Goal: Information Seeking & Learning: Learn about a topic

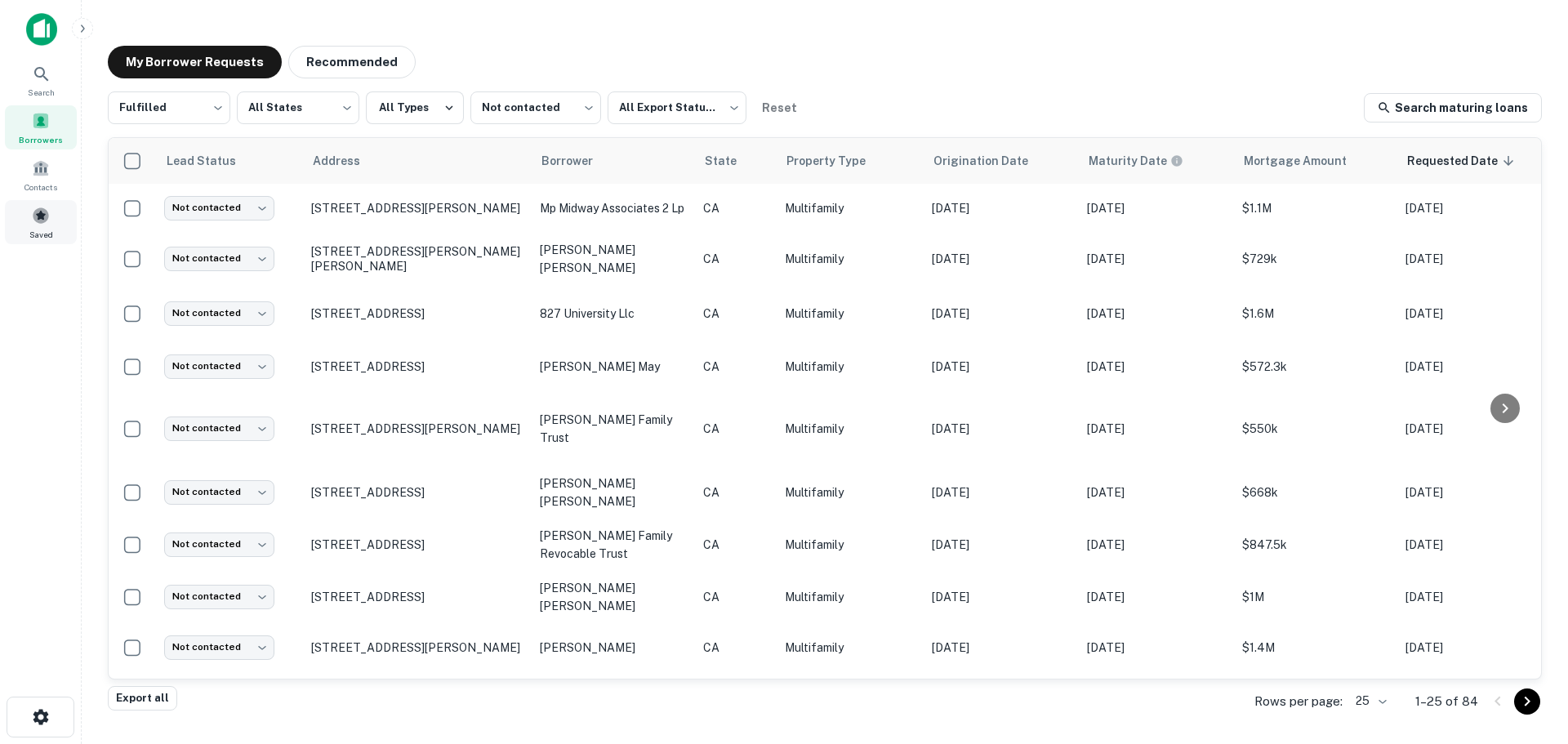
click at [32, 202] on div "Saved" at bounding box center [41, 222] width 72 height 44
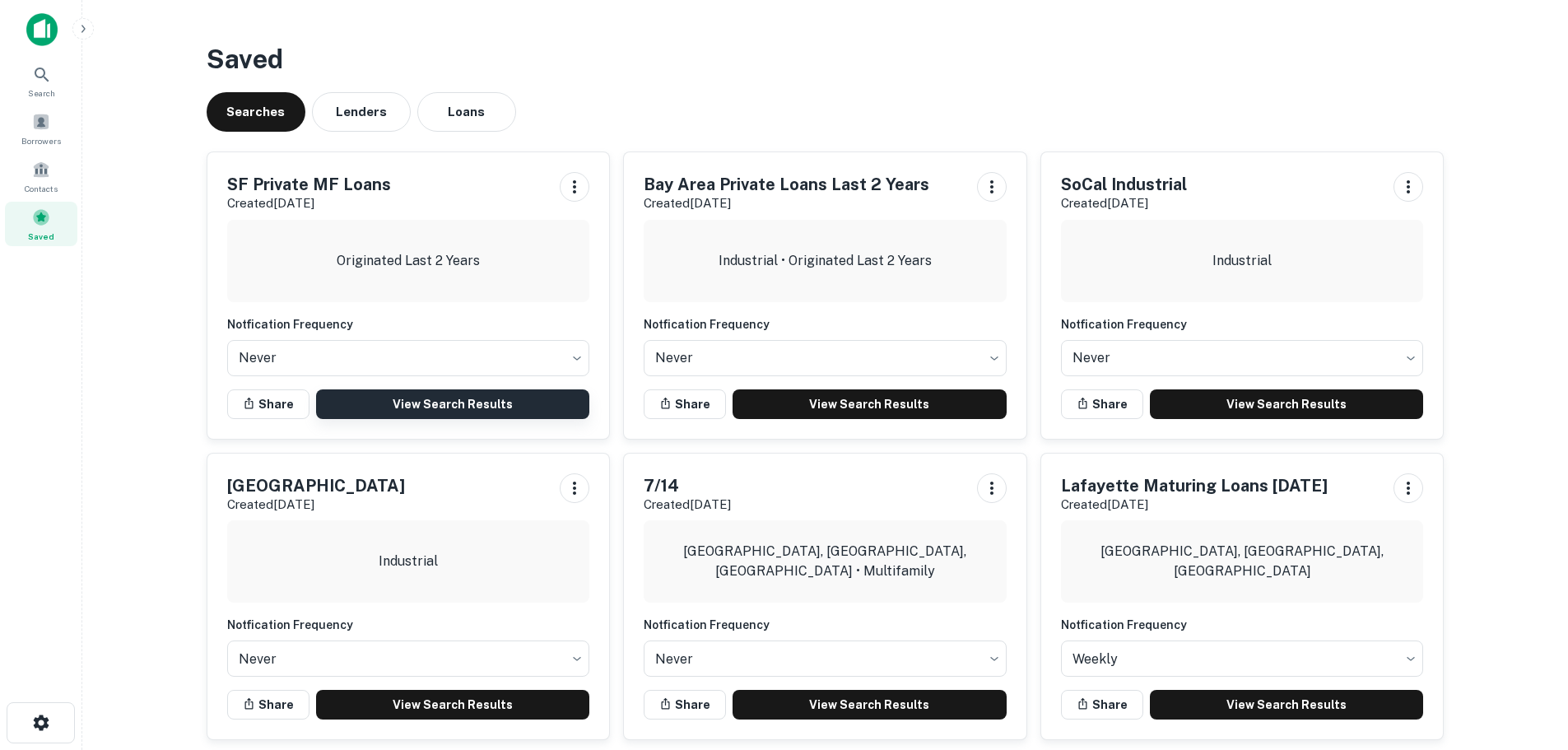
click at [452, 406] on link "View Search Results" at bounding box center [453, 404] width 274 height 29
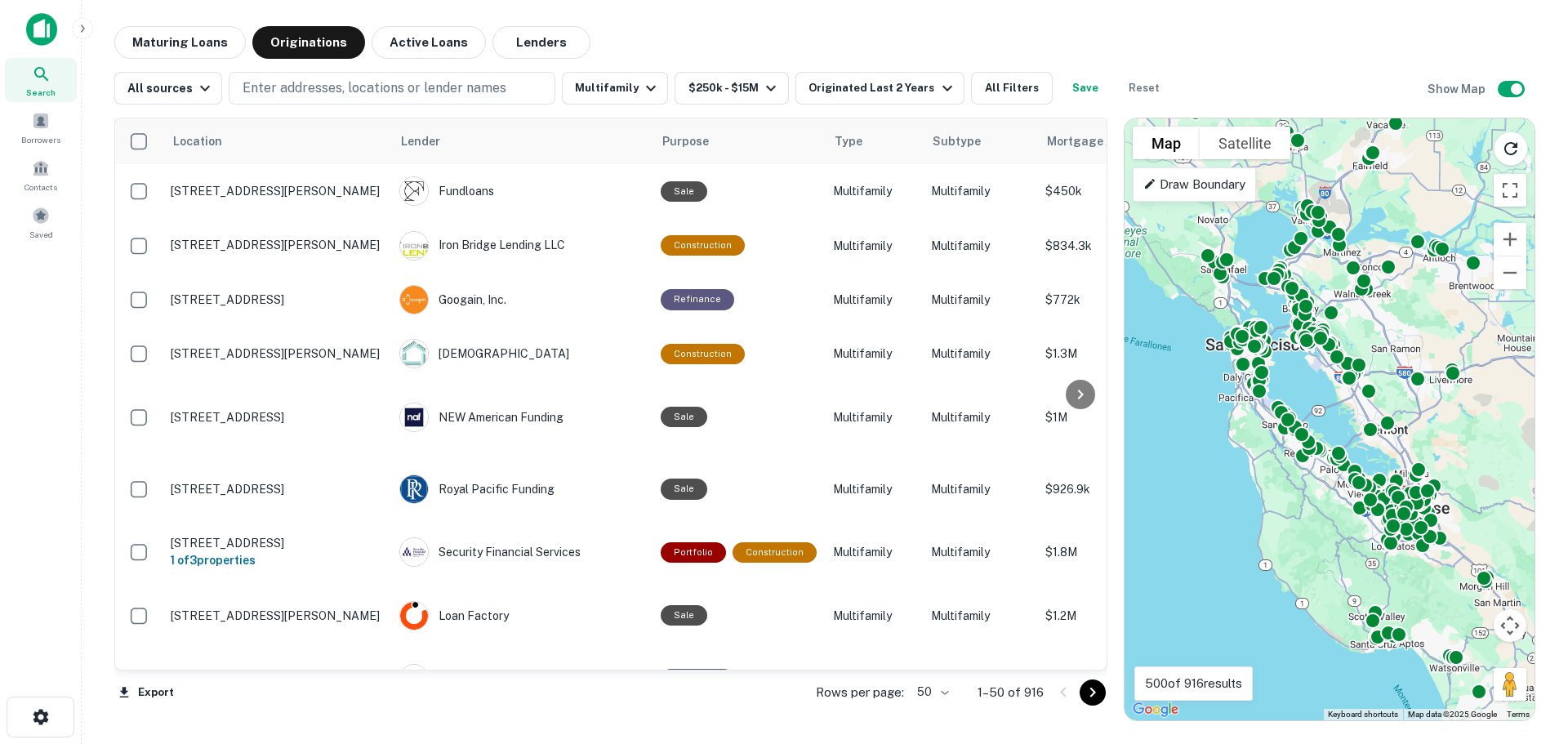
click at [945, 696] on body "Search Borrowers Contacts Saved Maturing Loans Originations Active Loans Lender…" at bounding box center [784, 372] width 1568 height 744
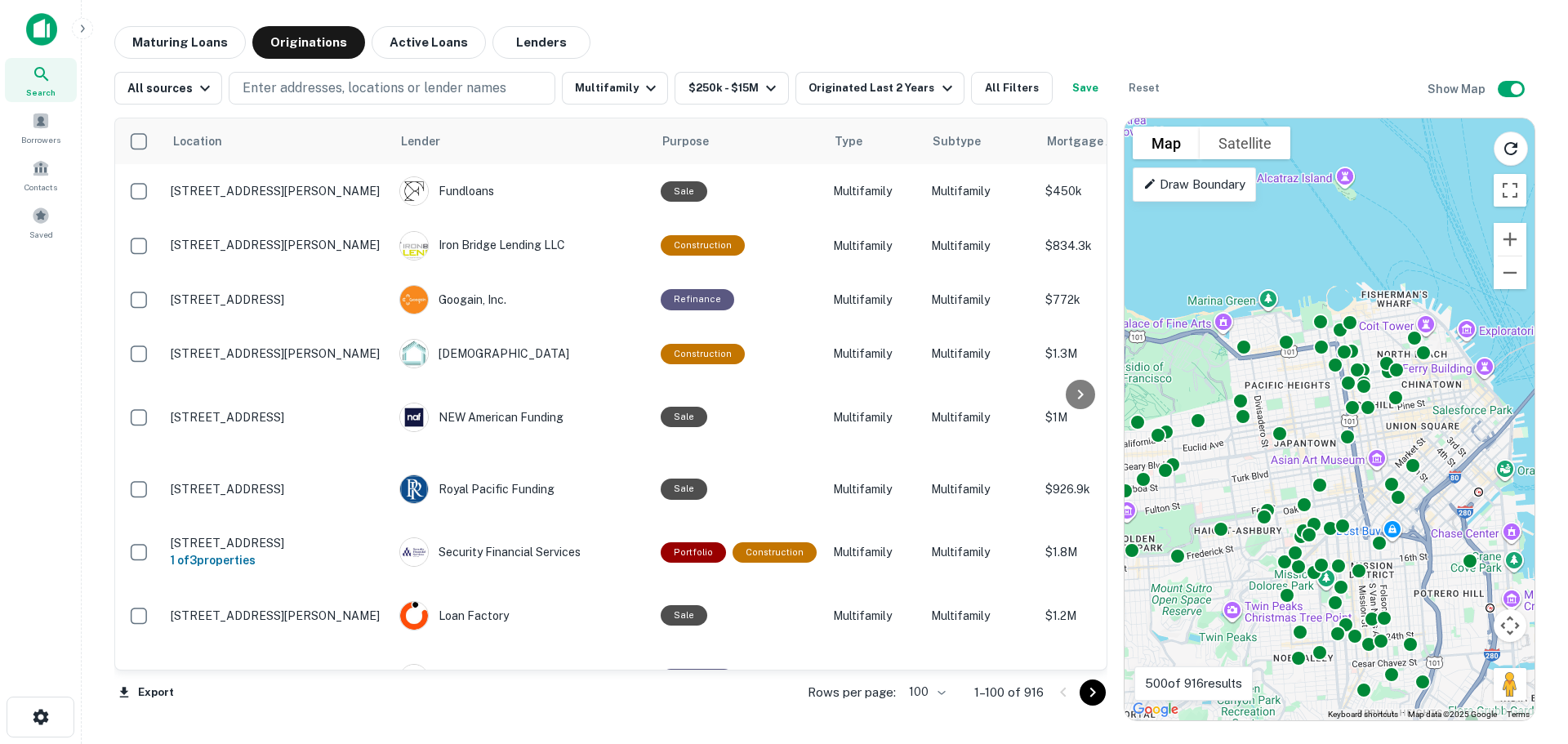
drag, startPoint x: 1306, startPoint y: 353, endPoint x: 1237, endPoint y: 599, distance: 255.5
click at [1237, 600] on div "To activate drag with keyboard, press Alt + Enter. Once in keyboard drag state,…" at bounding box center [1330, 419] width 410 height 601
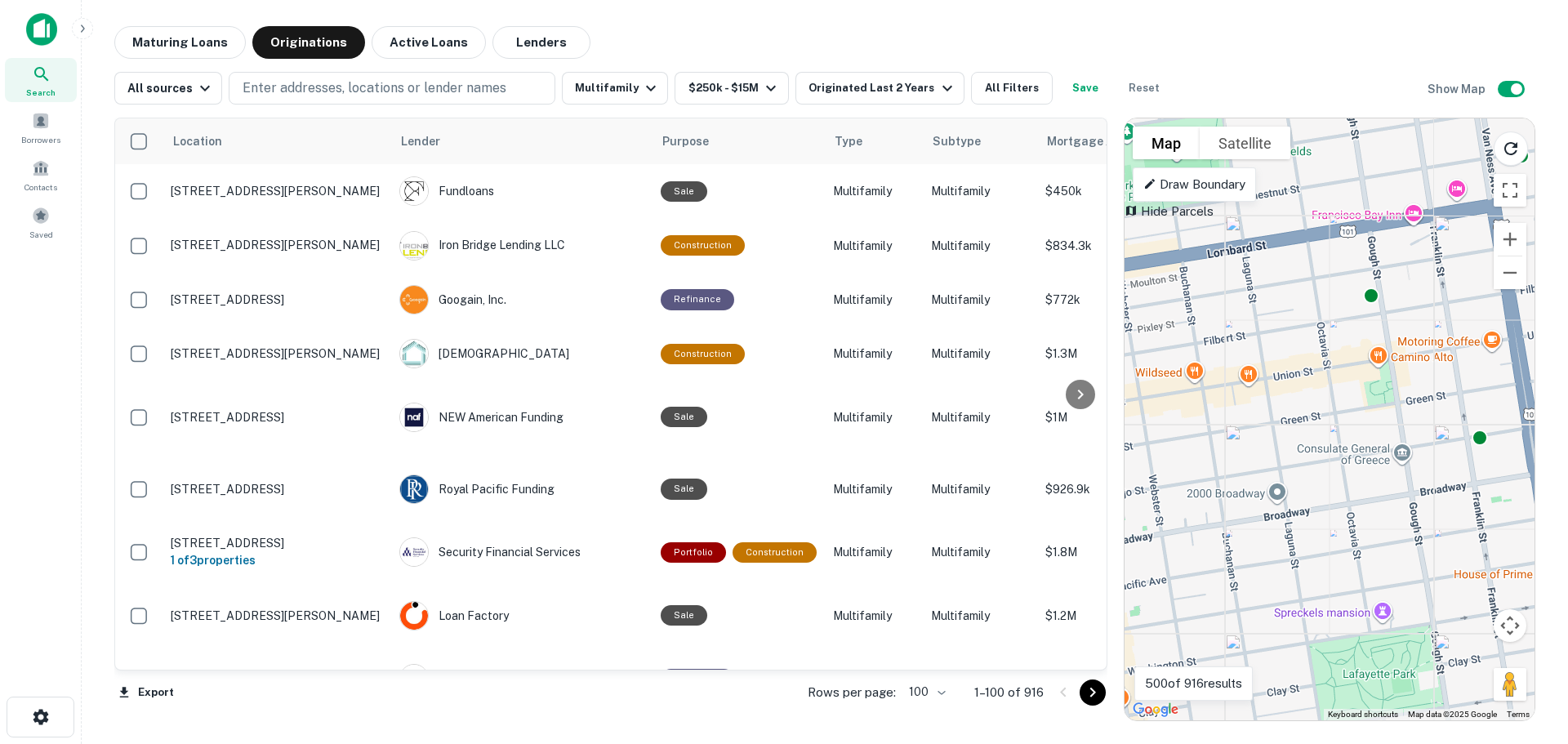
drag, startPoint x: 1374, startPoint y: 444, endPoint x: 1407, endPoint y: 430, distance: 35.8
click at [1407, 430] on div "To activate drag with keyboard, press Alt + Enter. Once in keyboard drag state,…" at bounding box center [1330, 419] width 410 height 601
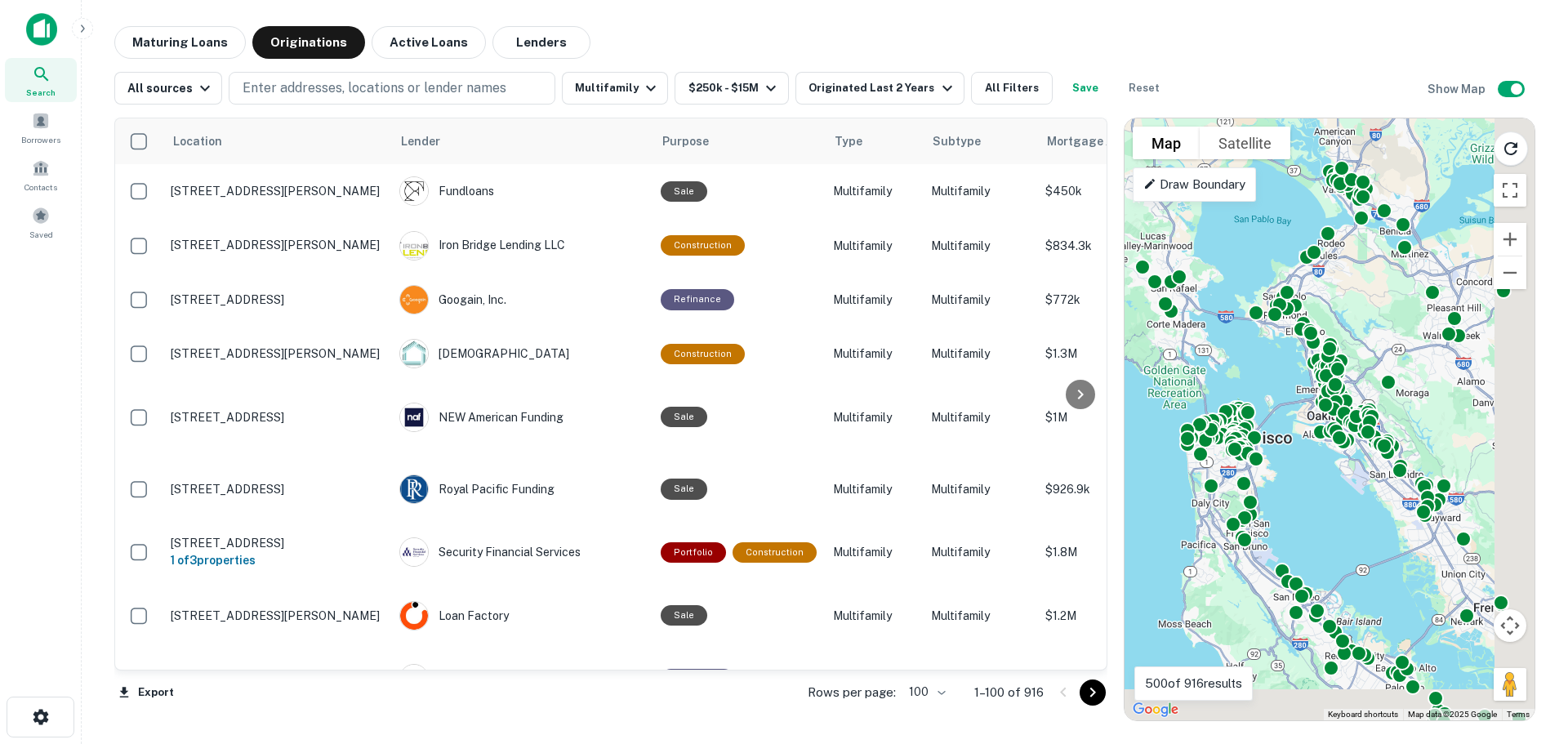
drag, startPoint x: 1408, startPoint y: 476, endPoint x: 1279, endPoint y: 436, distance: 135.1
click at [1279, 436] on div "To activate drag with keyboard, press Alt + Enter. Once in keyboard drag state,…" at bounding box center [1330, 419] width 410 height 601
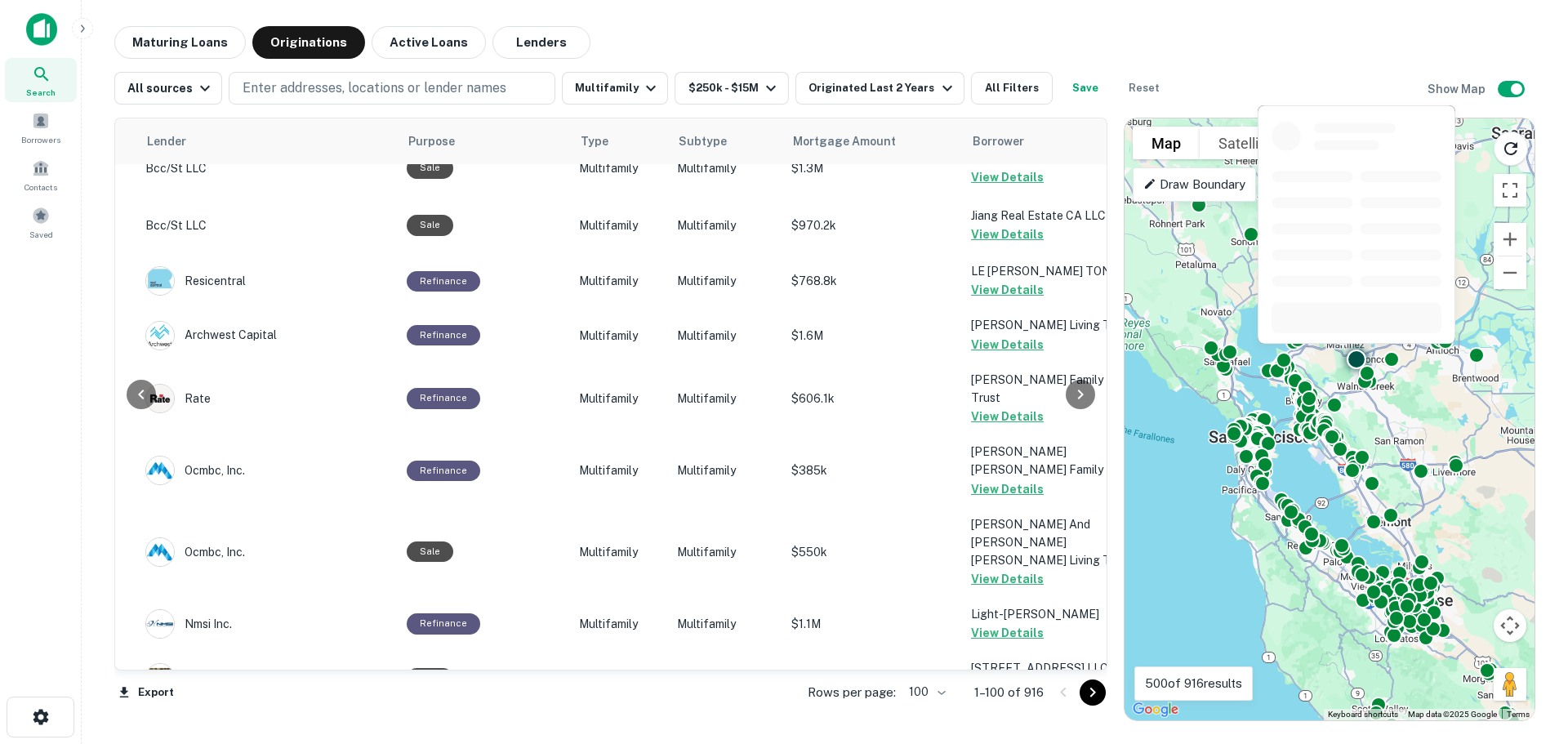
scroll to position [5186, 254]
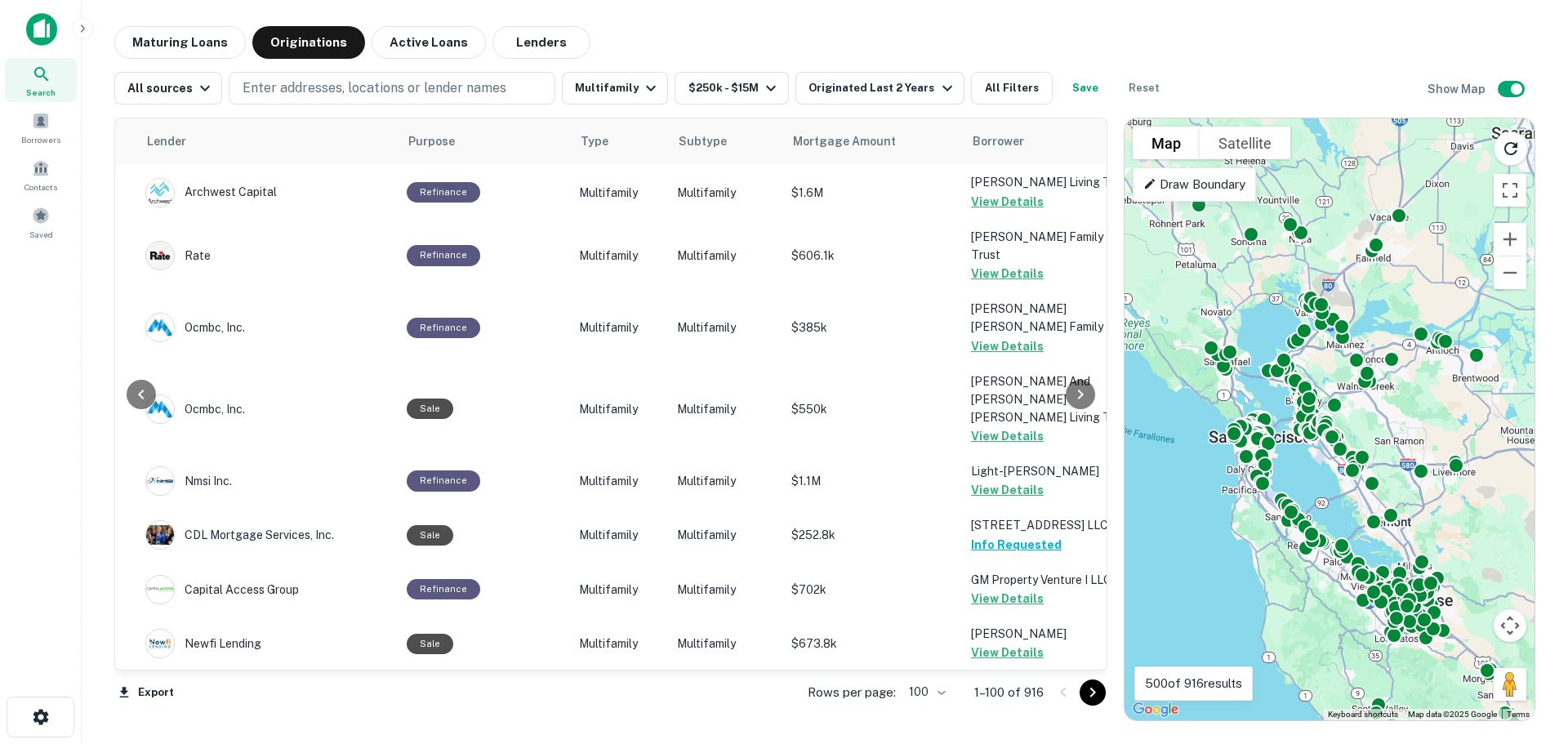
click at [1090, 690] on icon "Go to next page" at bounding box center [1092, 692] width 20 height 20
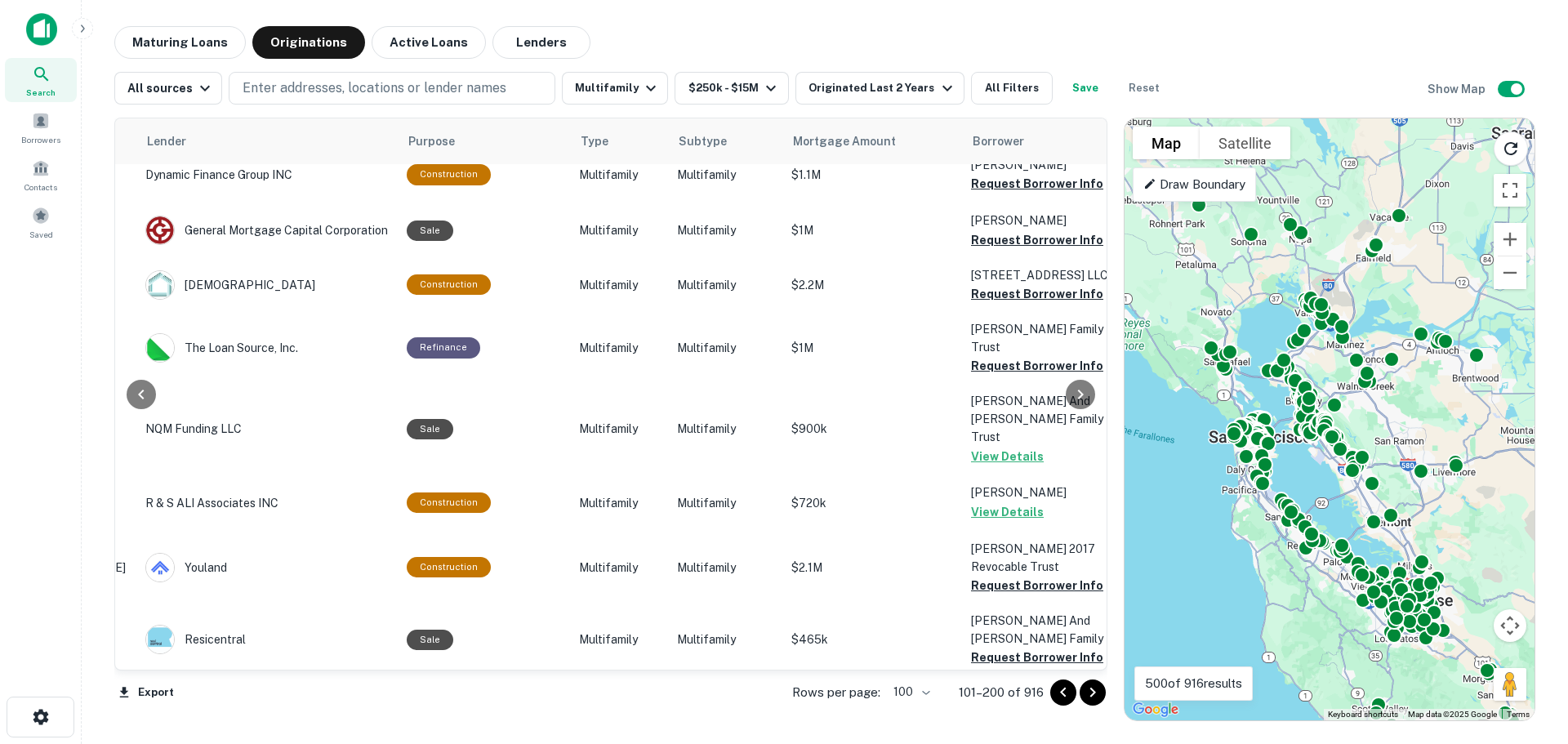
scroll to position [5186, 254]
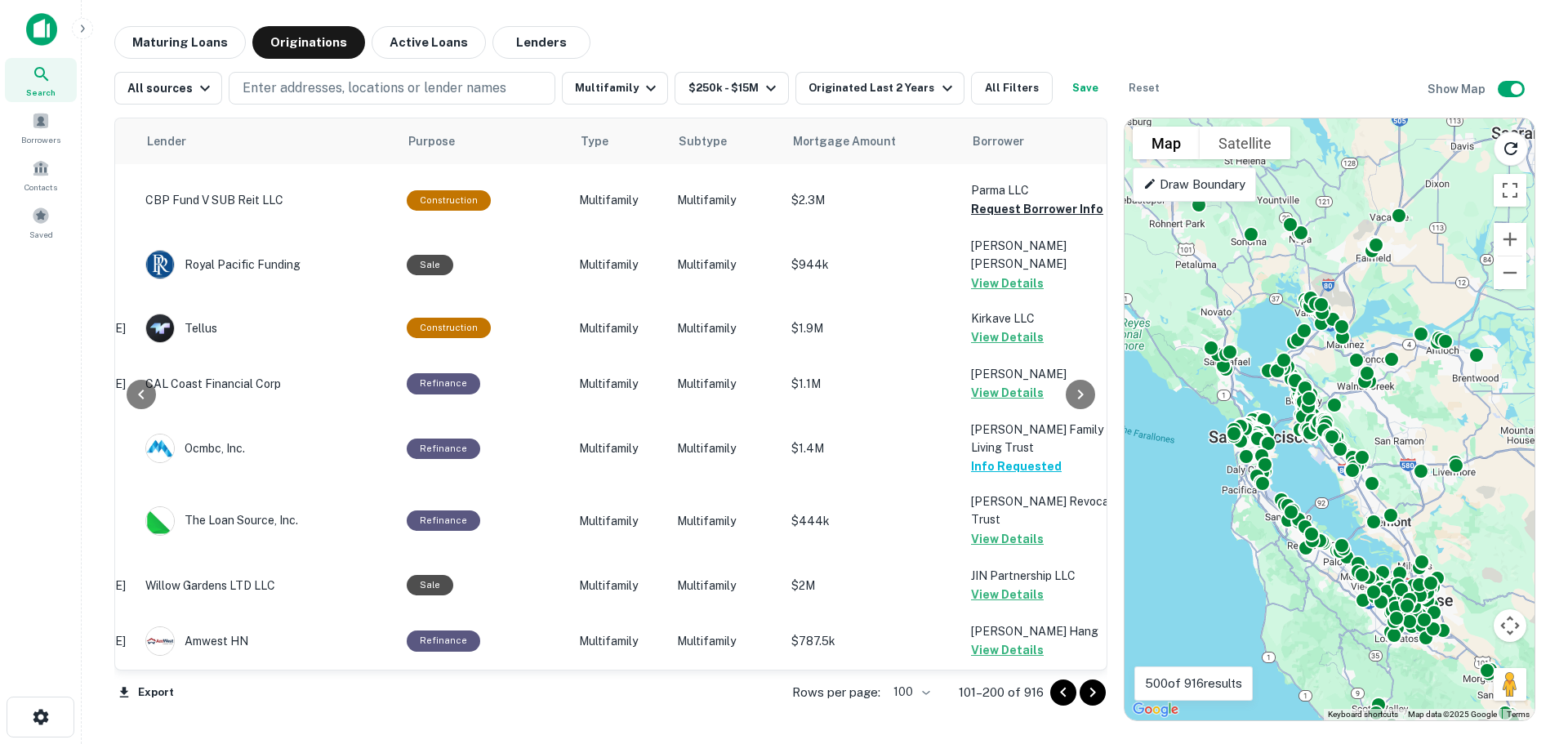
click at [1095, 694] on icon "Go to next page" at bounding box center [1092, 692] width 20 height 20
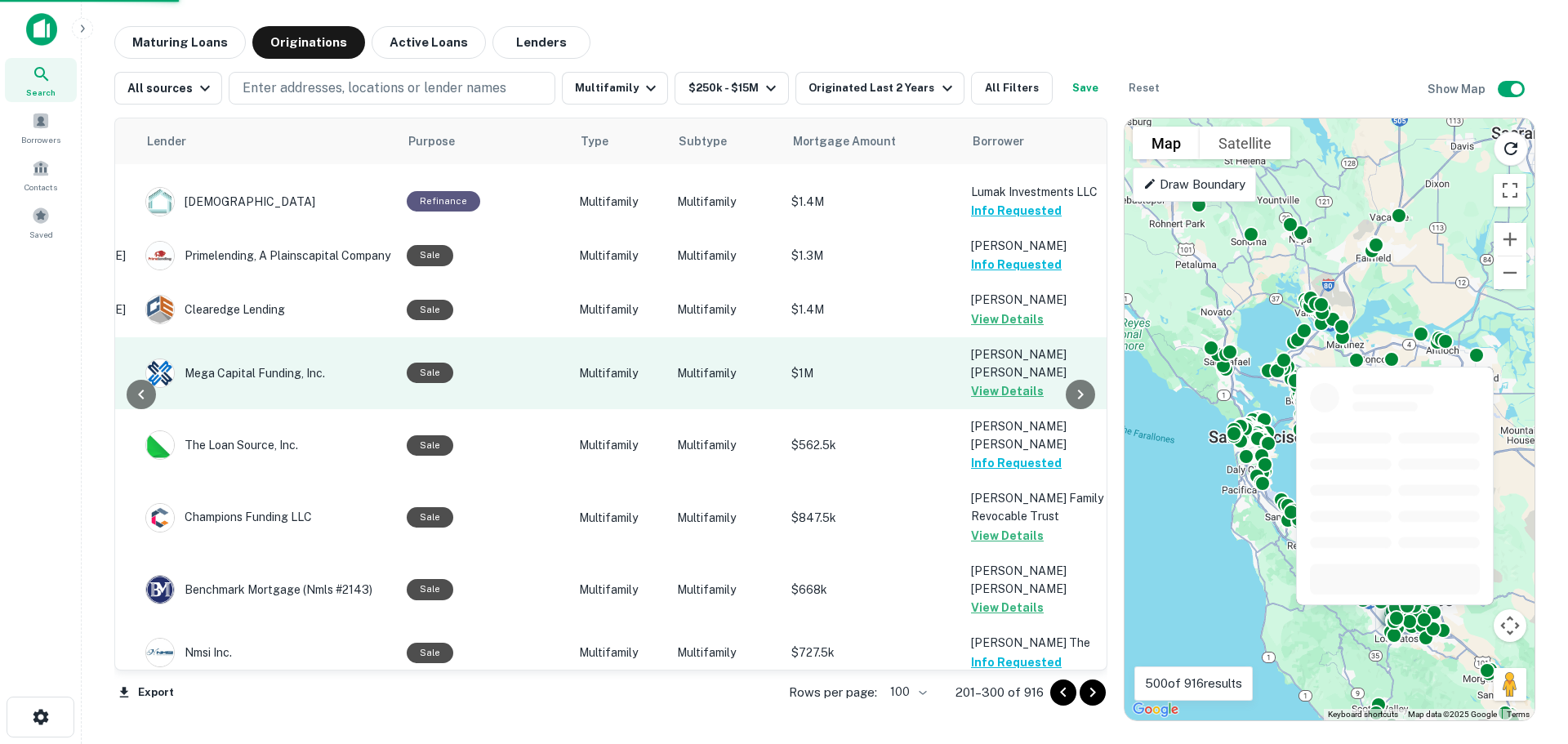
scroll to position [530, 254]
